Goal: Find specific page/section: Find specific page/section

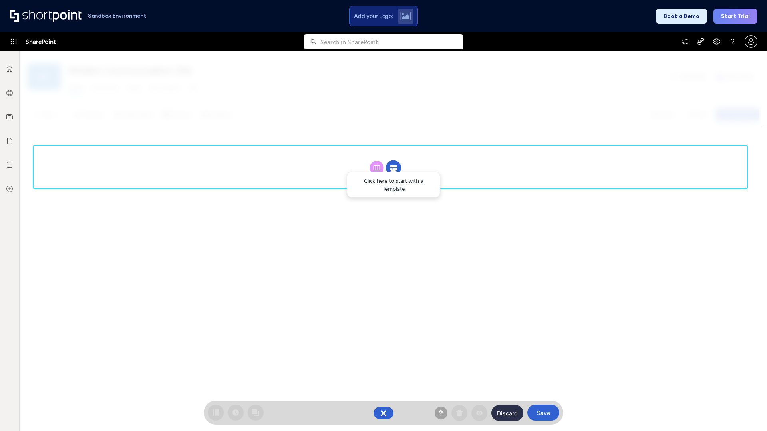
click at [393, 168] on circle at bounding box center [393, 168] width 15 height 15
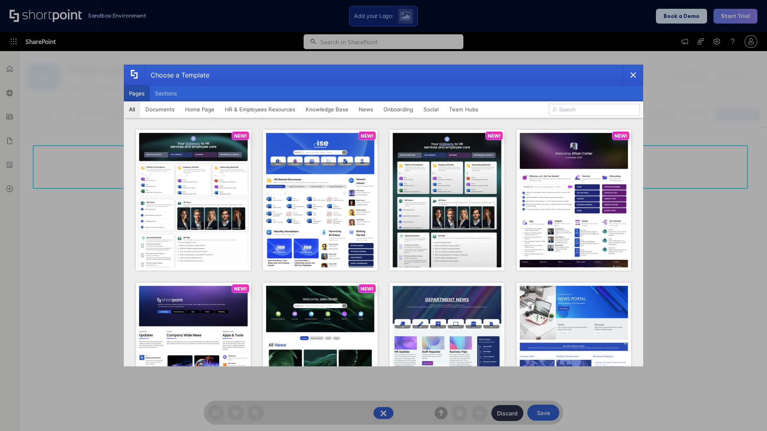
click at [137, 93] on button "Pages" at bounding box center [137, 93] width 26 height 16
type input "Knowledge Portal 2"
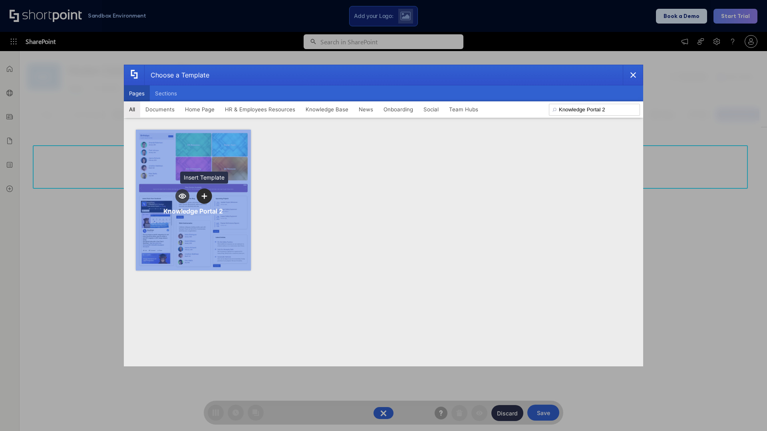
click at [204, 196] on icon "template selector" at bounding box center [204, 196] width 6 height 6
